Goal: Navigation & Orientation: Find specific page/section

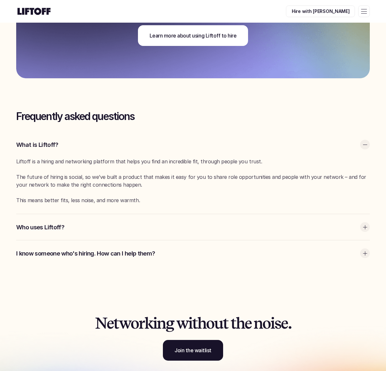
scroll to position [1680, 0]
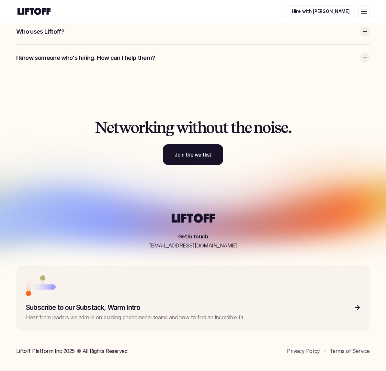
click at [361, 13] on div at bounding box center [364, 11] width 12 height 12
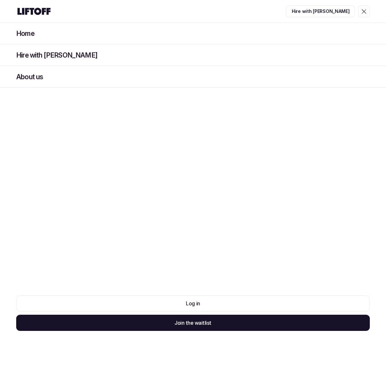
click at [361, 13] on div at bounding box center [364, 11] width 12 height 12
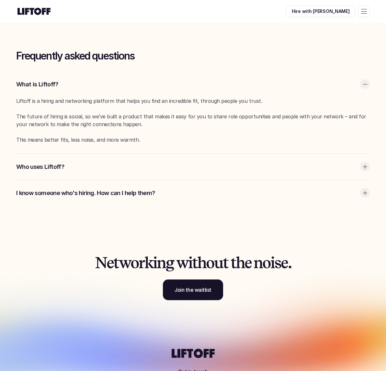
scroll to position [1546, 0]
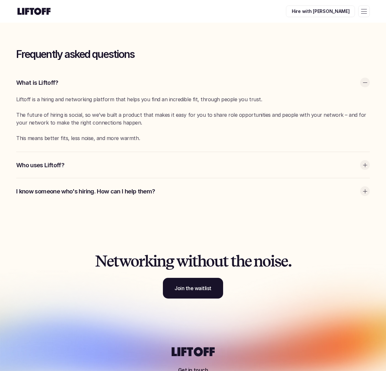
click at [260, 162] on p "Who uses Liftoff?" at bounding box center [186, 165] width 340 height 8
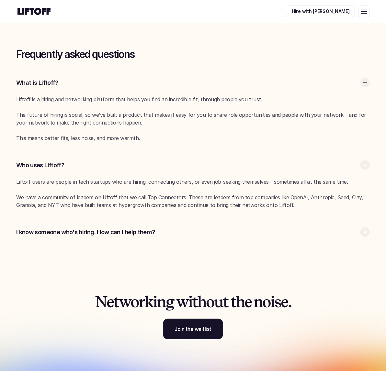
click at [259, 230] on p "I know someone who's hiring. How can I help them?" at bounding box center [186, 232] width 340 height 8
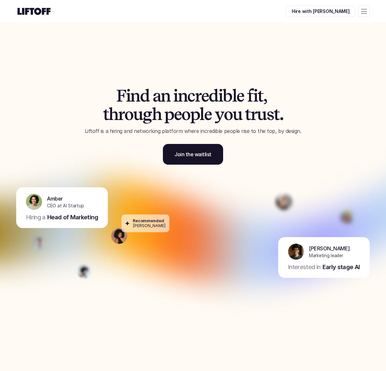
scroll to position [0, 0]
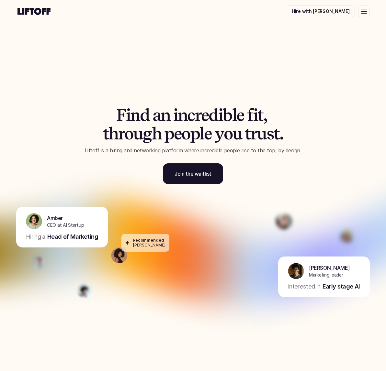
click at [369, 11] on div "Hire with [PERSON_NAME]" at bounding box center [193, 11] width 386 height 23
click at [367, 11] on div at bounding box center [364, 11] width 12 height 12
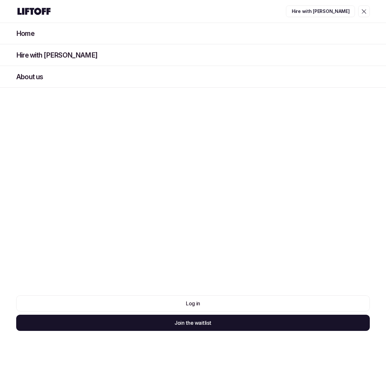
click at [87, 53] on div "Hire with [PERSON_NAME]" at bounding box center [193, 55] width 386 height 22
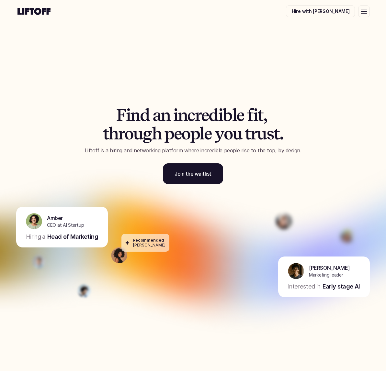
click at [366, 12] on div at bounding box center [364, 11] width 12 height 12
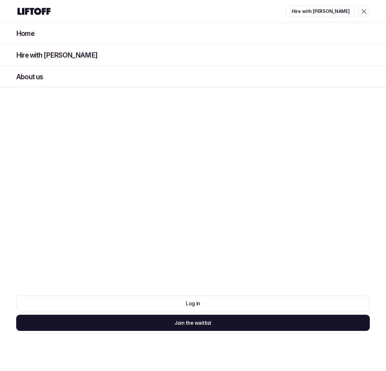
click at [365, 12] on div at bounding box center [364, 11] width 12 height 12
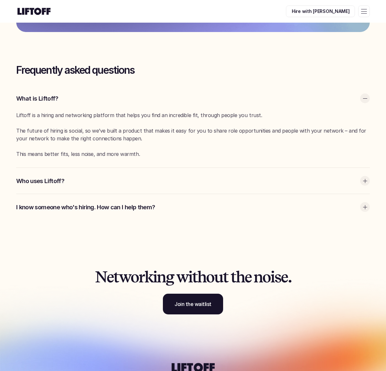
scroll to position [1531, 0]
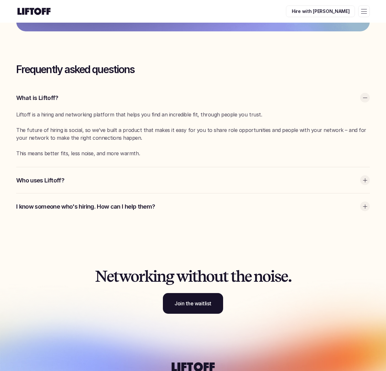
click at [291, 183] on p "Who uses Liftoff?" at bounding box center [186, 180] width 340 height 8
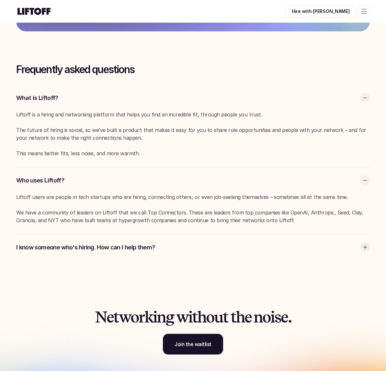
click at [296, 253] on div "I know someone who's hiring. How can I help them?" at bounding box center [192, 247] width 353 height 26
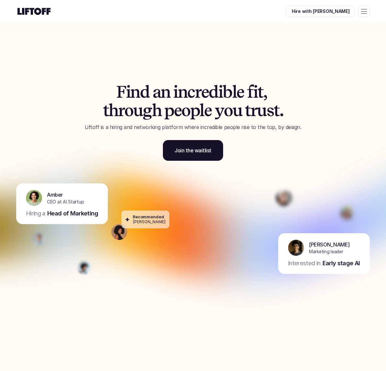
scroll to position [0, 0]
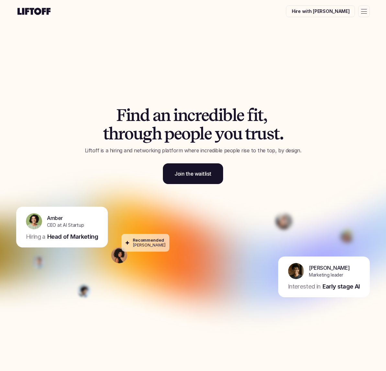
click at [367, 10] on div at bounding box center [364, 11] width 12 height 12
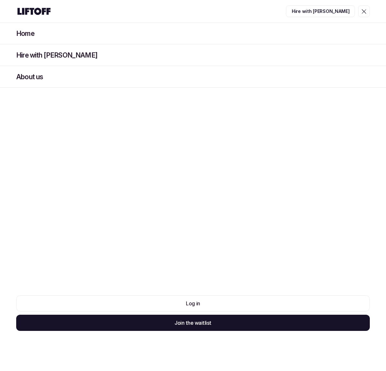
click at [364, 11] on div at bounding box center [363, 11] width 4 height 4
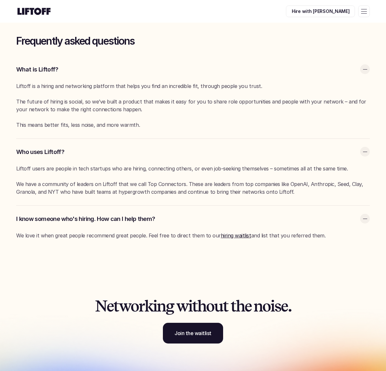
scroll to position [1562, 0]
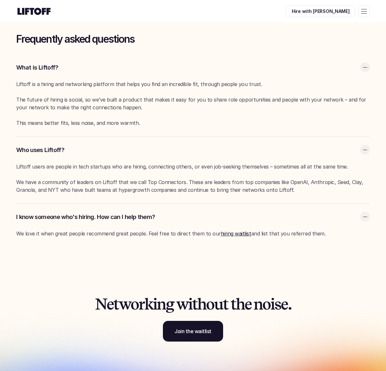
click at [364, 16] on div at bounding box center [364, 11] width 12 height 12
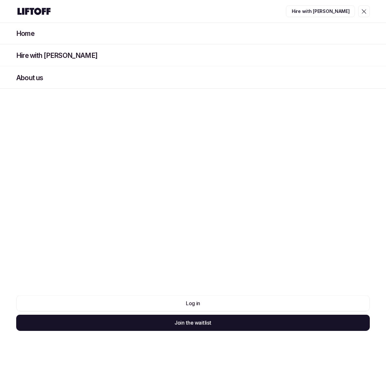
click at [364, 16] on div at bounding box center [364, 11] width 12 height 12
